Goal: Book appointment/travel/reservation

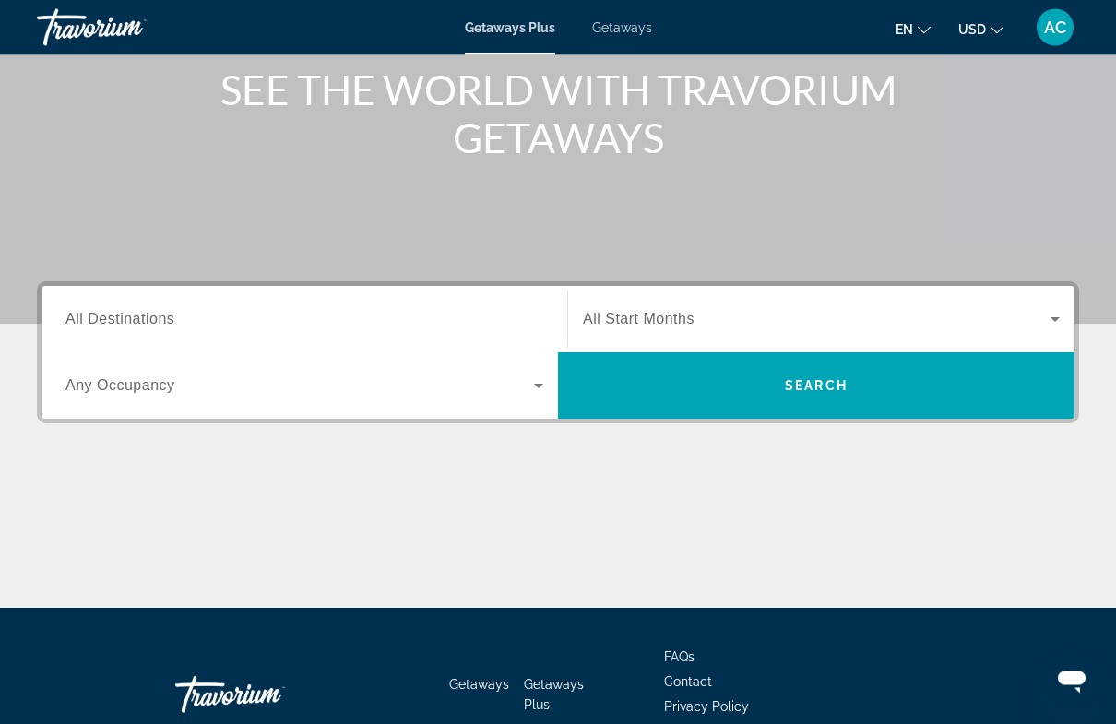
click at [1053, 312] on icon "Search widget" at bounding box center [1056, 320] width 22 height 22
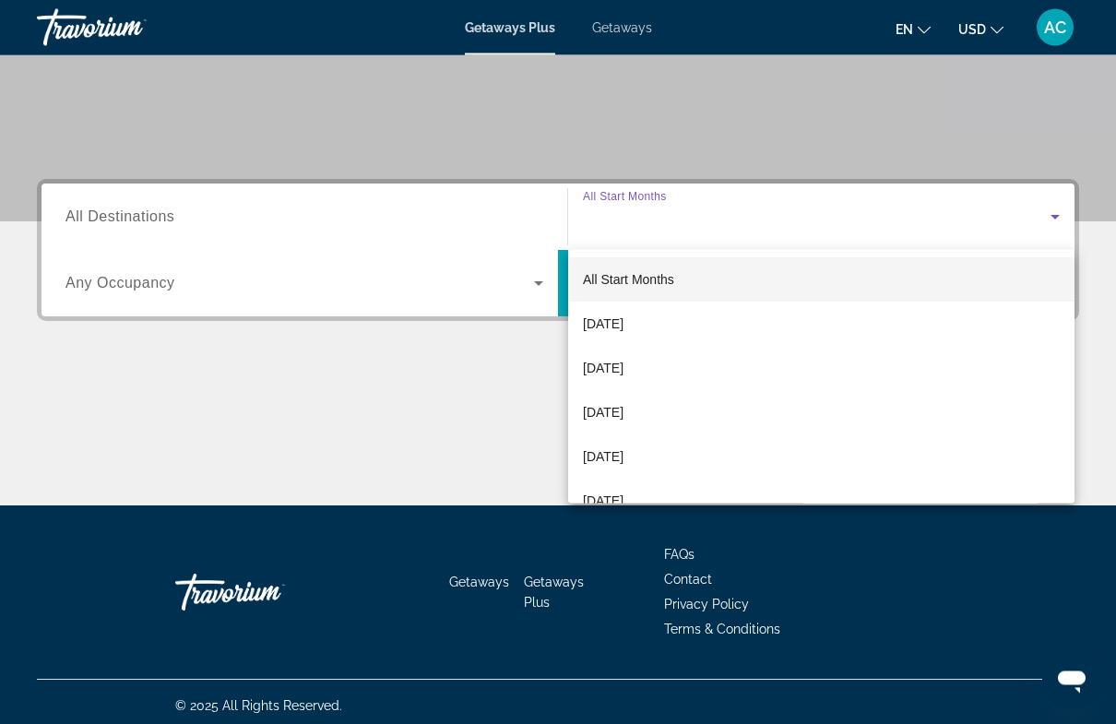
scroll to position [335, 0]
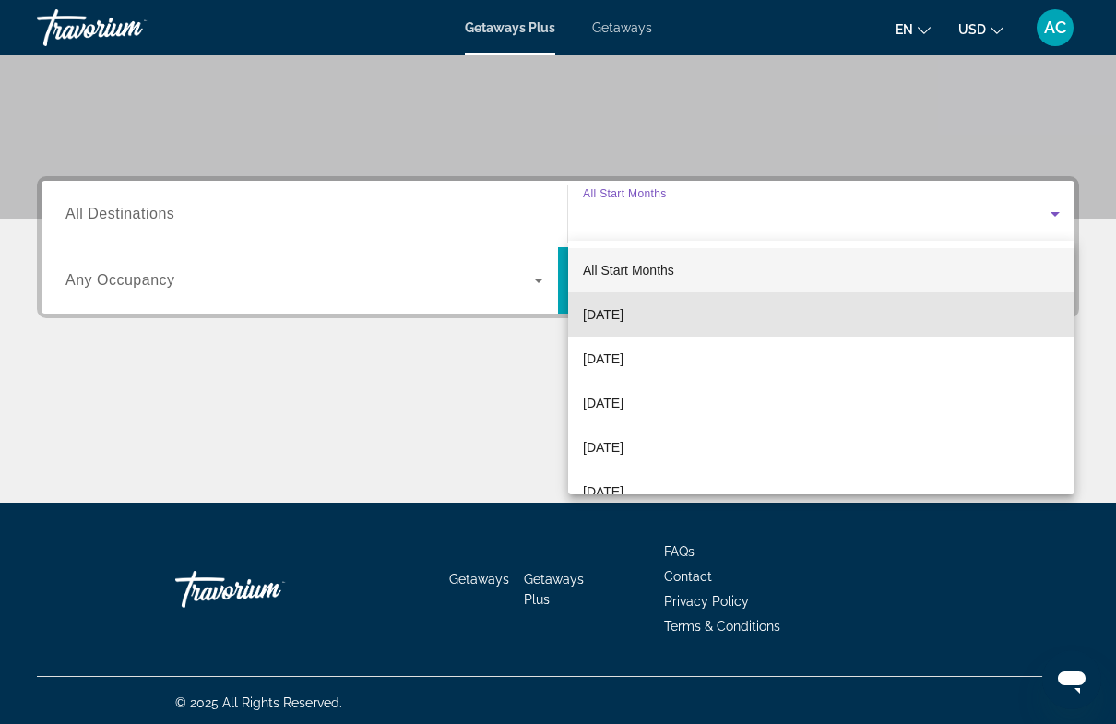
click at [624, 312] on span "[DATE]" at bounding box center [603, 315] width 41 height 22
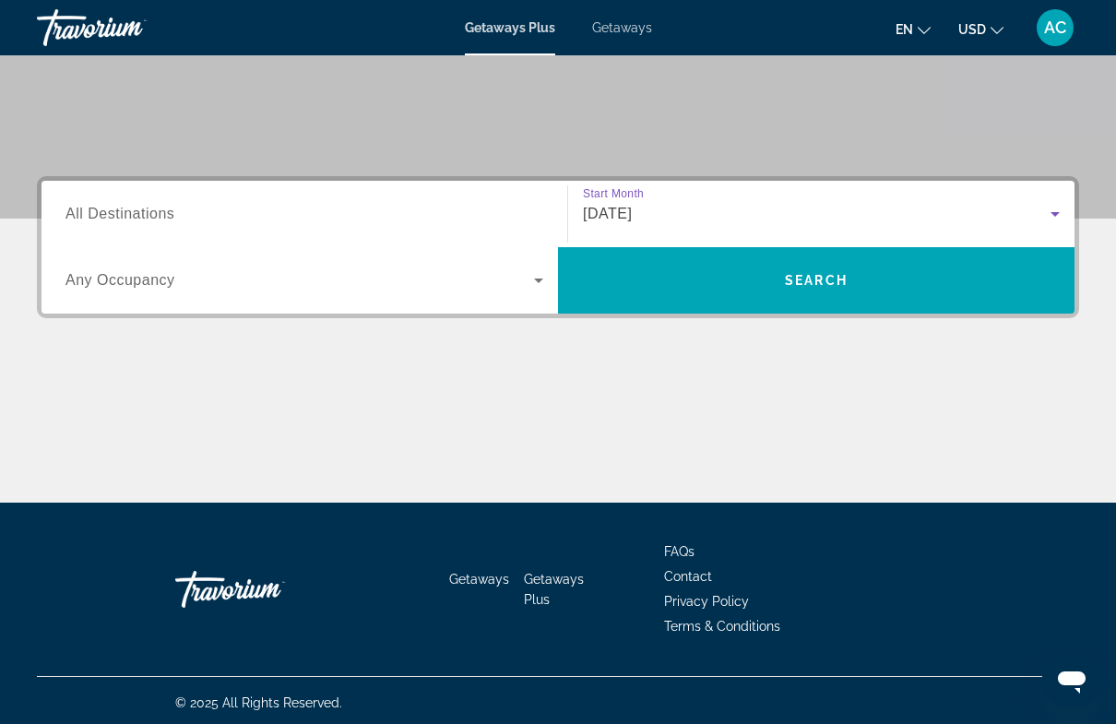
click at [460, 204] on input "Destination All Destinations" at bounding box center [305, 215] width 478 height 22
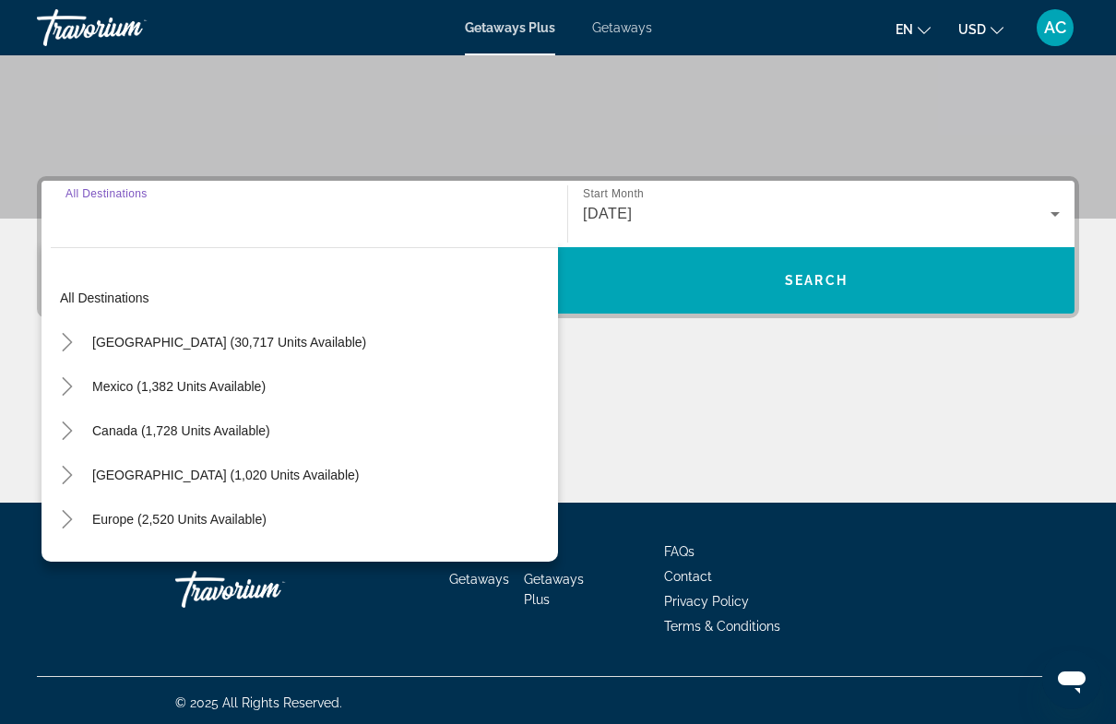
click at [72, 520] on icon "Toggle Europe (2,520 units available)" at bounding box center [67, 519] width 10 height 18
click at [173, 520] on span "Europe (2,520 units available)" at bounding box center [179, 519] width 174 height 15
type input "**********"
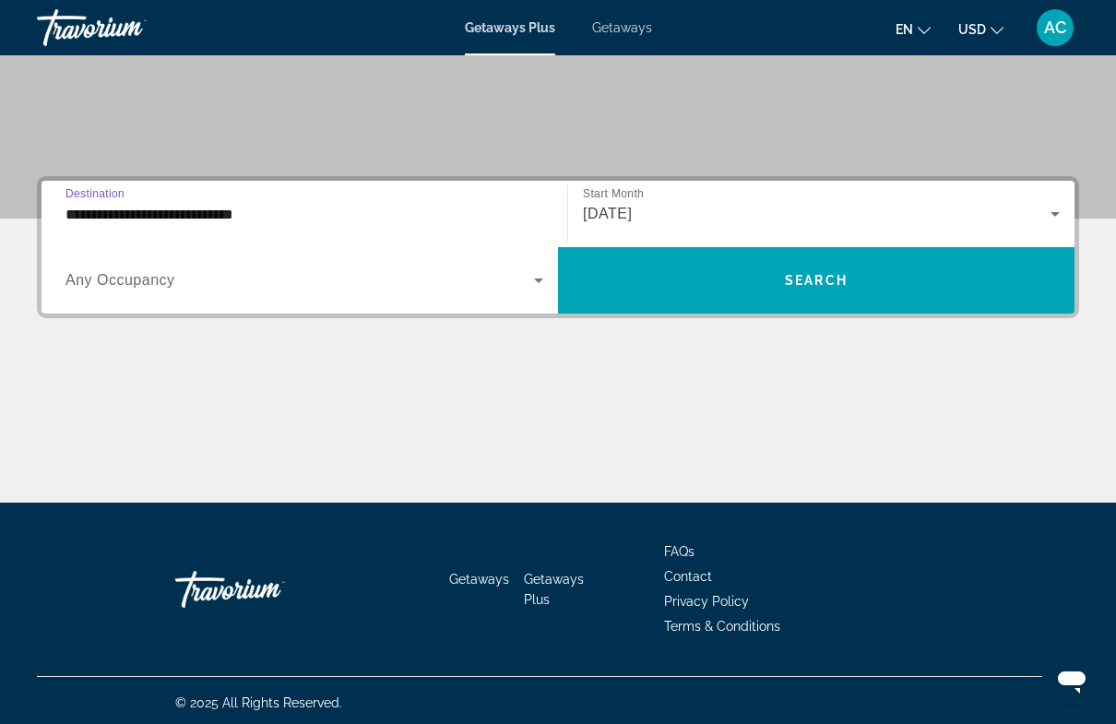
click at [539, 288] on icon "Search widget" at bounding box center [539, 280] width 22 height 22
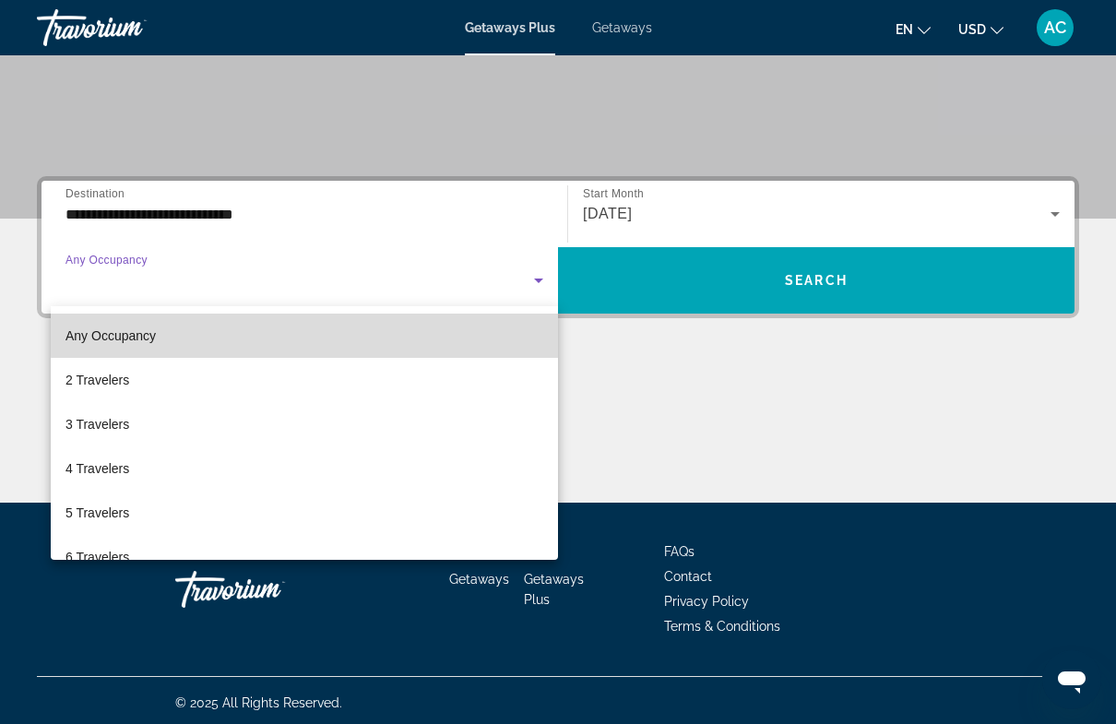
click at [470, 331] on mat-option "Any Occupancy" at bounding box center [304, 336] width 507 height 44
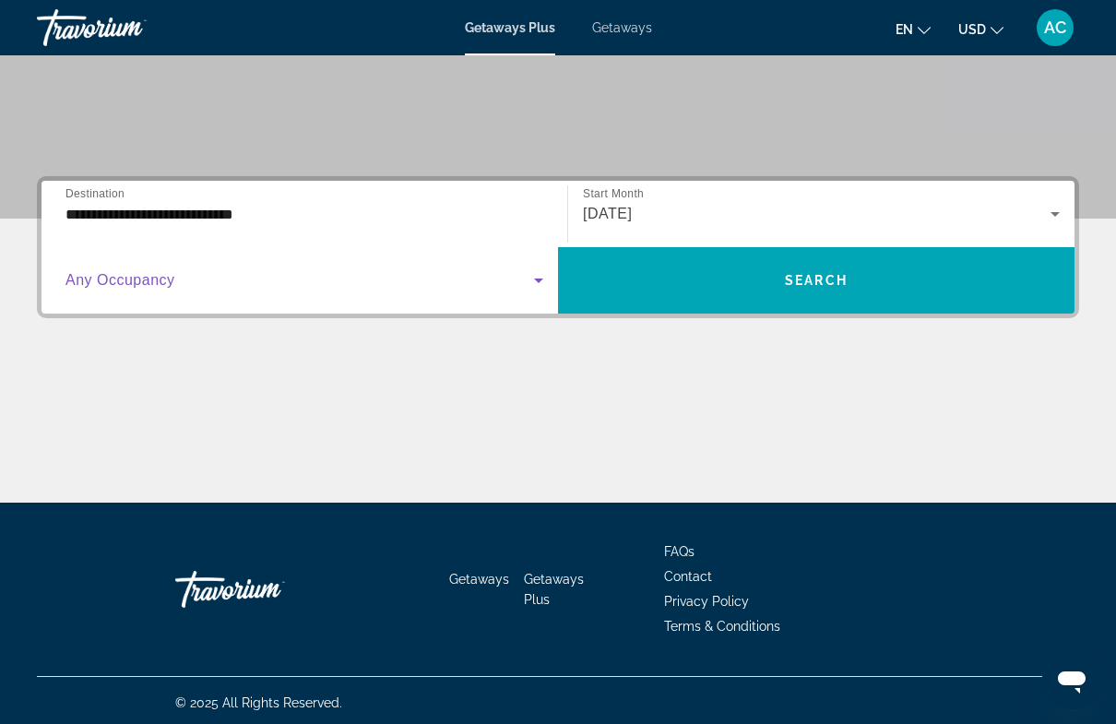
click at [544, 283] on icon "Search widget" at bounding box center [539, 280] width 22 height 22
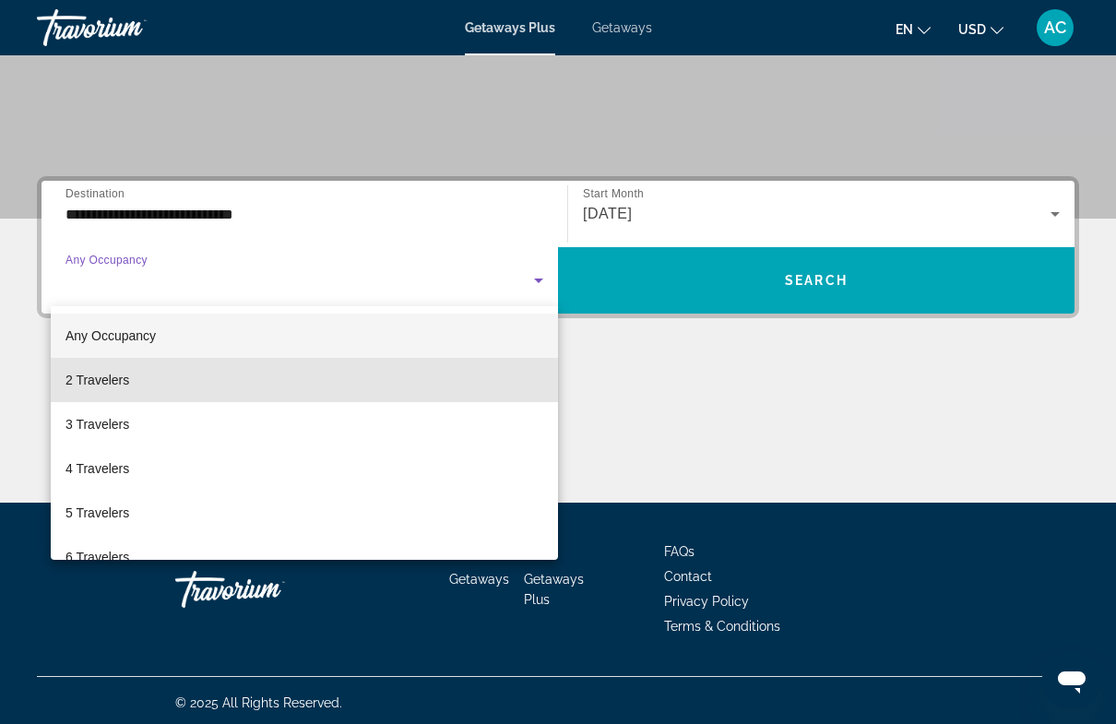
click at [120, 381] on span "2 Travelers" at bounding box center [98, 380] width 64 height 22
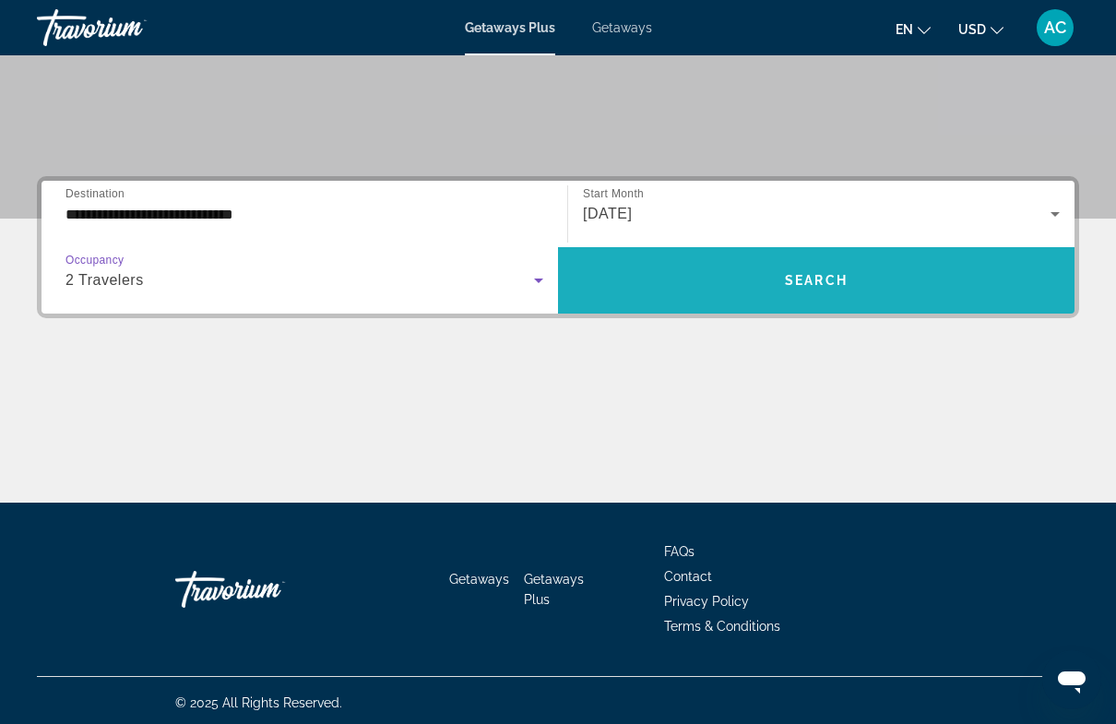
click at [827, 281] on span "Search" at bounding box center [816, 280] width 63 height 15
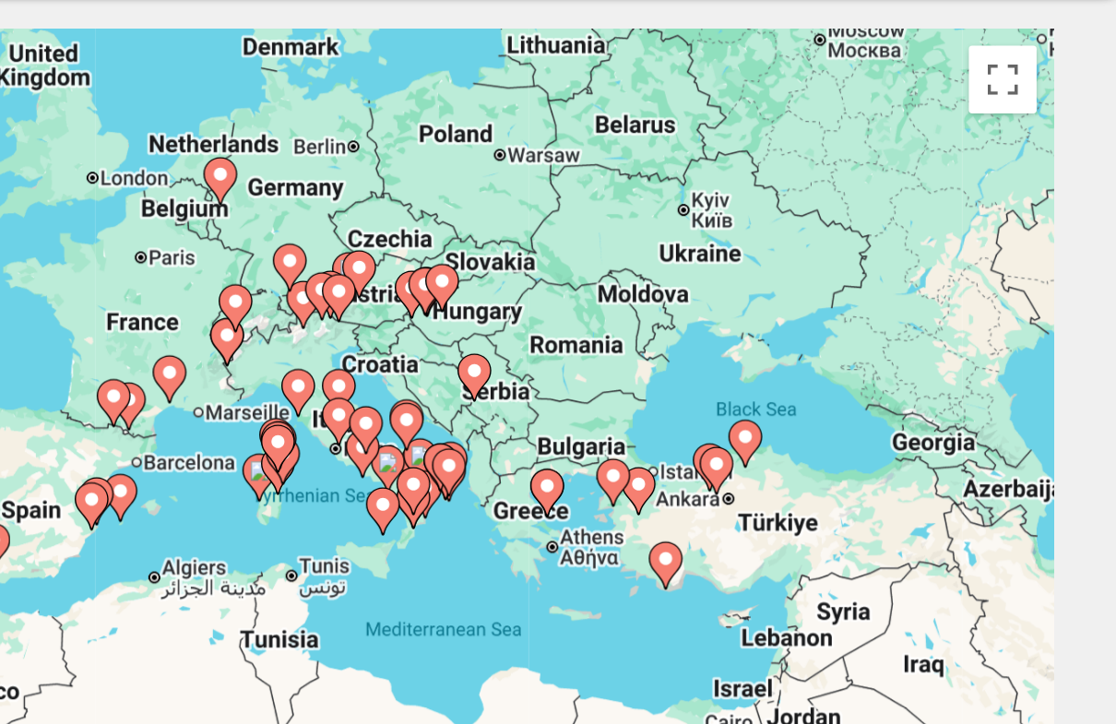
click at [685, 389] on image "Main content" at bounding box center [690, 394] width 11 height 11
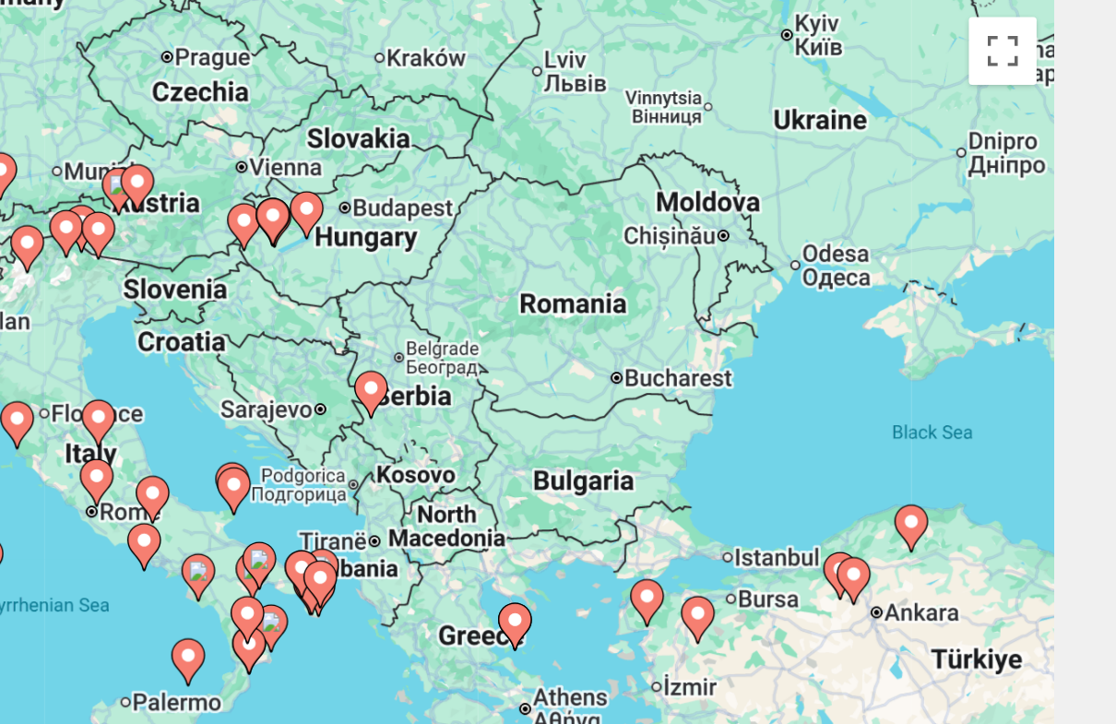
type input "**********"
click at [583, 448] on image "Main content" at bounding box center [588, 453] width 11 height 11
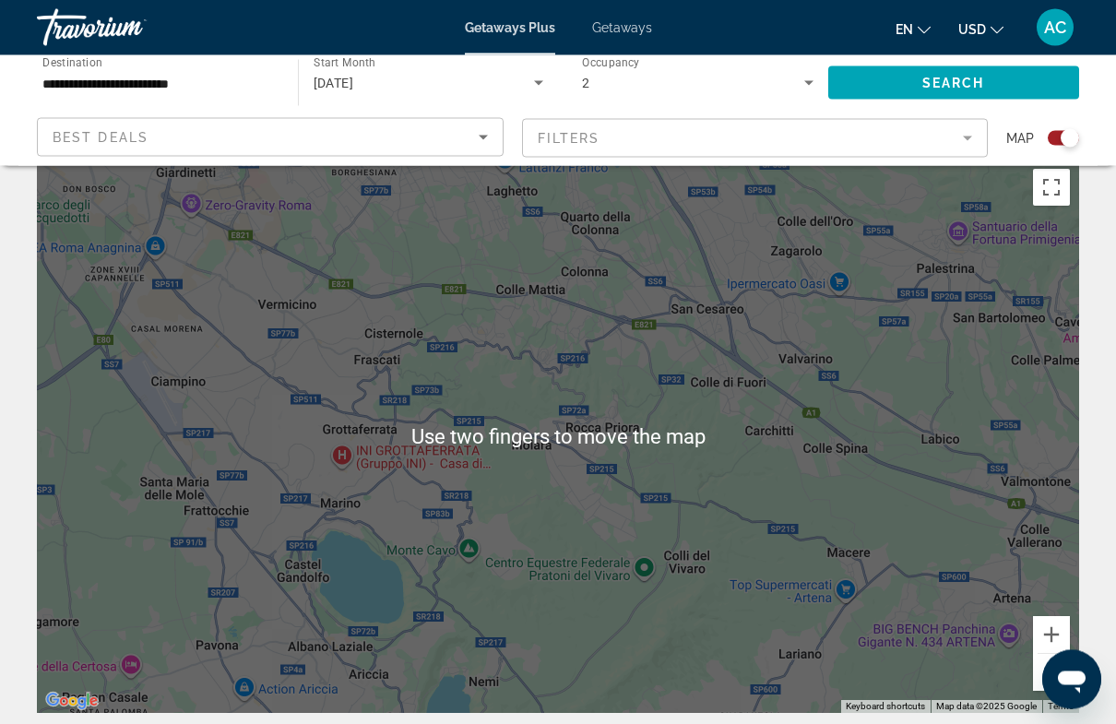
scroll to position [27, 0]
